Goal: Task Accomplishment & Management: Use online tool/utility

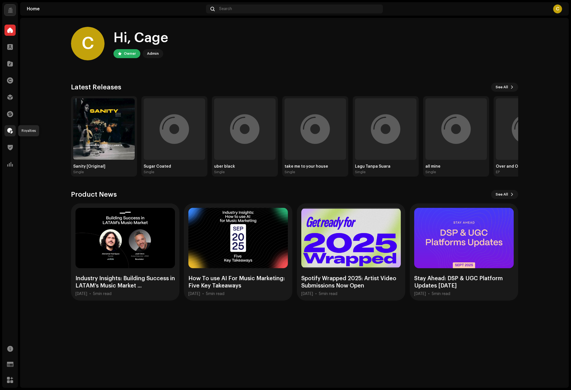
click at [11, 131] on span at bounding box center [10, 131] width 6 height 4
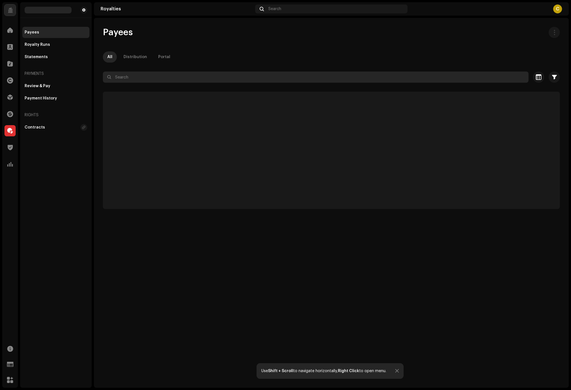
click at [122, 79] on input "text" at bounding box center [316, 77] width 426 height 11
paste input "[EMAIL_ADDRESS][DOMAIN_NAME]"
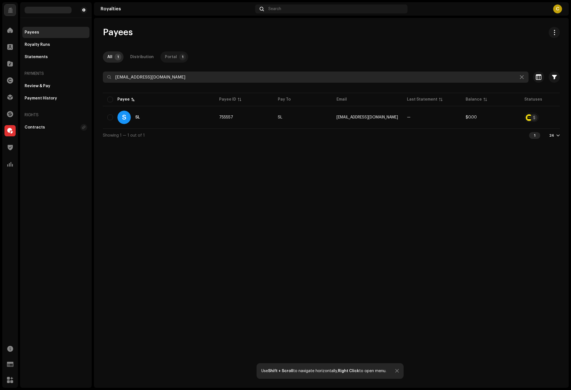
type input "[EMAIL_ADDRESS][DOMAIN_NAME]"
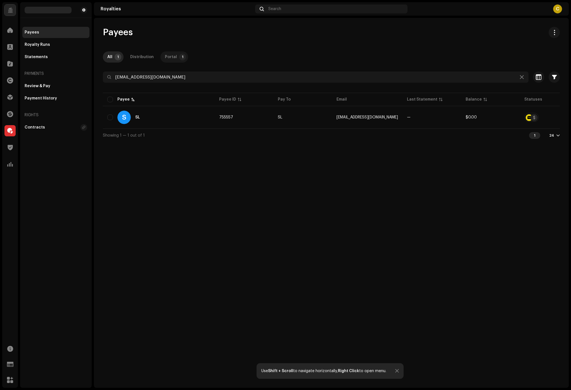
click at [172, 60] on div "Portal" at bounding box center [171, 56] width 12 height 11
